Goal: Task Accomplishment & Management: Manage account settings

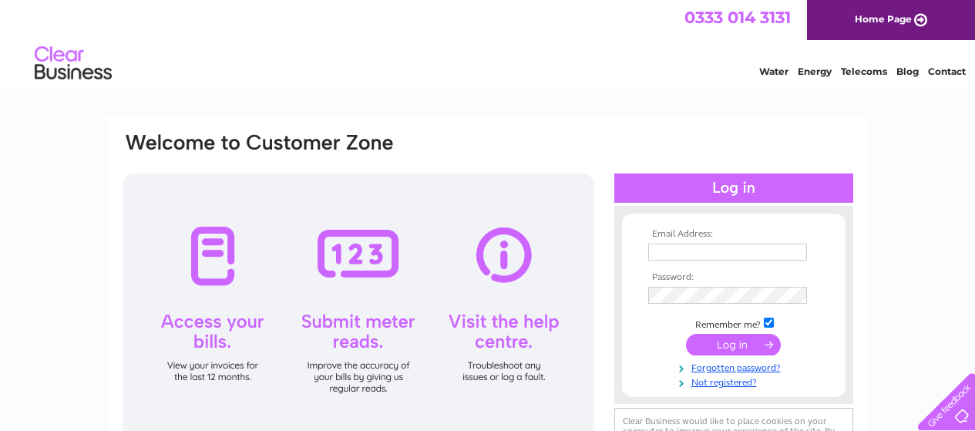
click at [712, 253] on input "text" at bounding box center [727, 251] width 159 height 17
click at [784, 249] on input "text" at bounding box center [728, 252] width 160 height 18
type input "kyle-watson1@hotmail.co.uk"
click at [778, 282] on tbody "Email Address: kyle-watson1@hotmail.co.uk Password: Remember me?" at bounding box center [733, 308] width 179 height 159
click at [686, 335] on input "submit" at bounding box center [733, 346] width 95 height 22
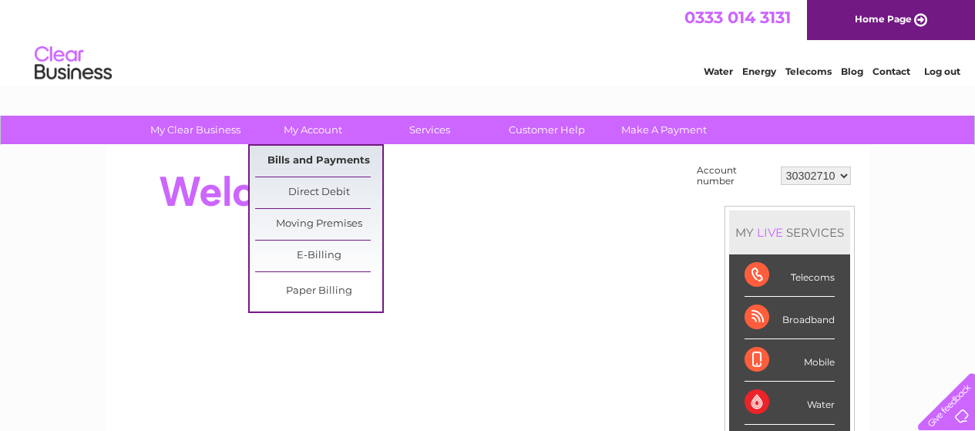
click at [301, 153] on link "Bills and Payments" at bounding box center [318, 161] width 127 height 31
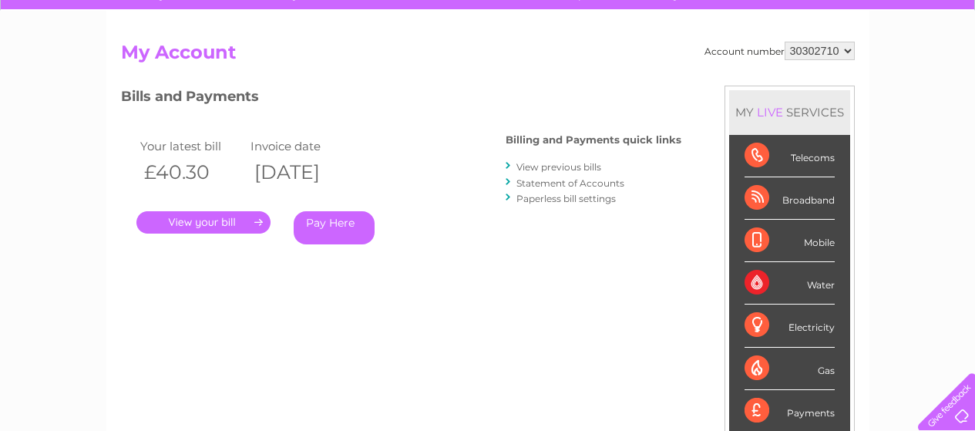
scroll to position [154, 0]
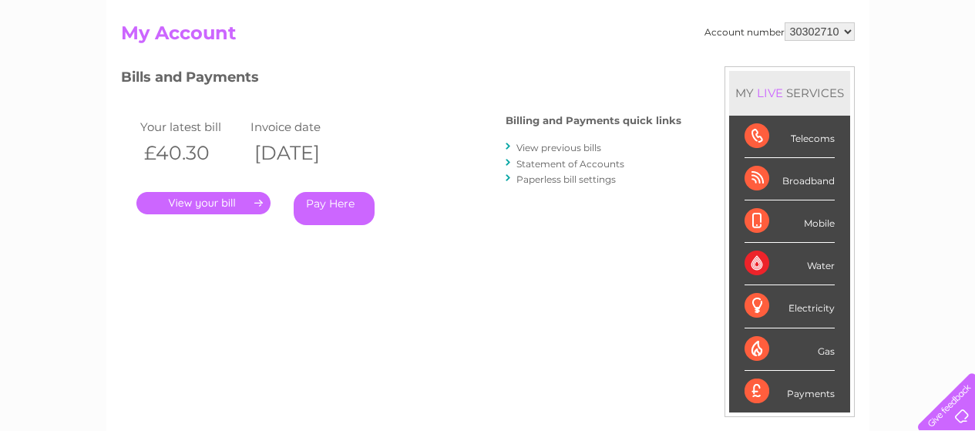
click at [565, 165] on link "Statement of Accounts" at bounding box center [570, 164] width 108 height 12
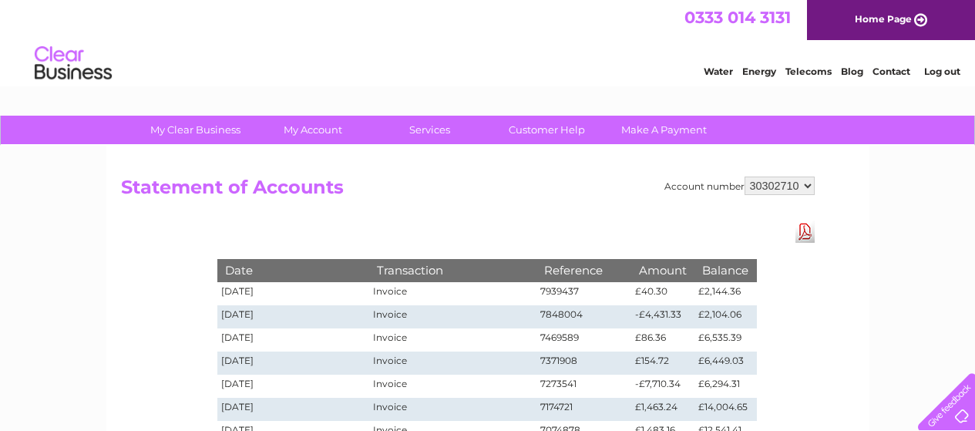
click at [945, 70] on link "Log out" at bounding box center [942, 71] width 36 height 12
